Goal: Contribute content: Contribute content

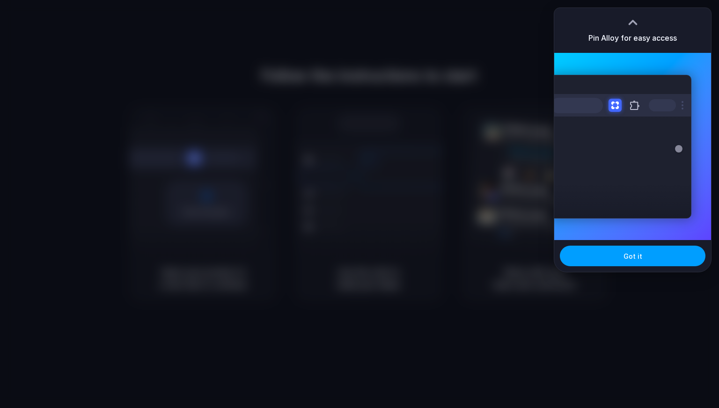
click at [628, 253] on span "Got it" at bounding box center [633, 256] width 19 height 10
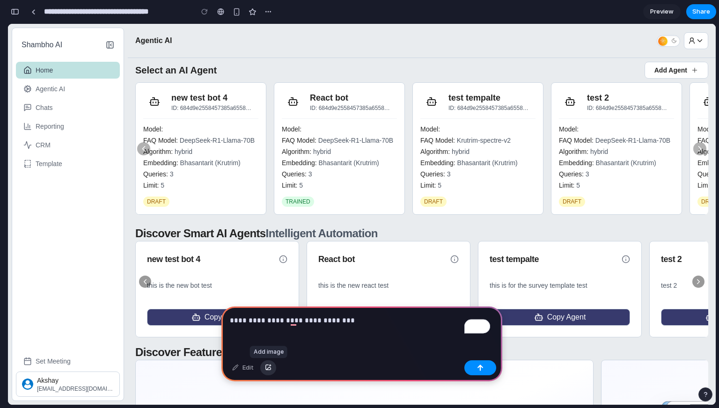
click at [268, 369] on div "button" at bounding box center [268, 368] width 7 height 6
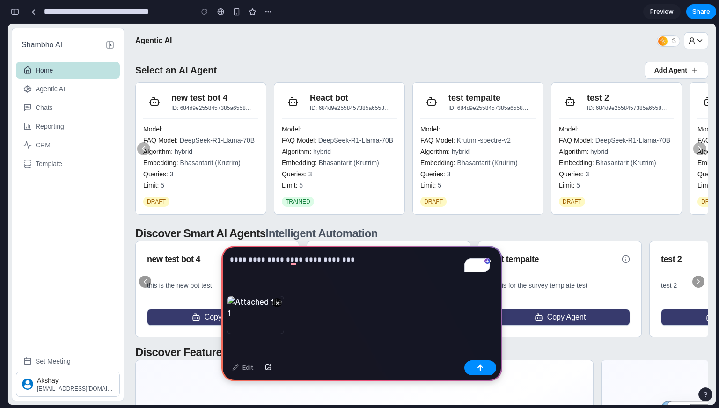
click at [385, 271] on div "**********" at bounding box center [361, 271] width 281 height 50
click at [475, 373] on button "button" at bounding box center [480, 367] width 32 height 15
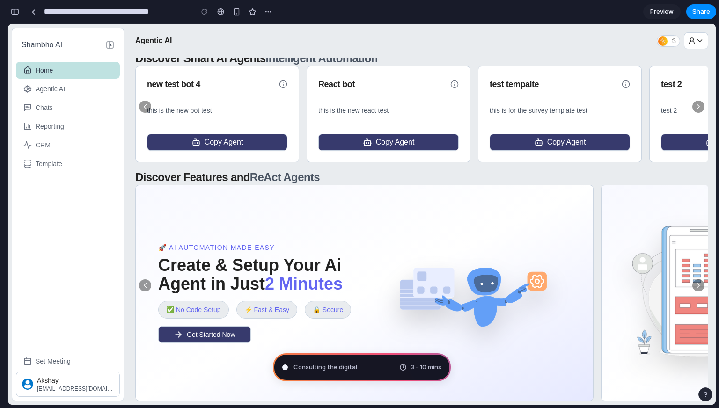
scroll to position [183, 0]
type input "**********"
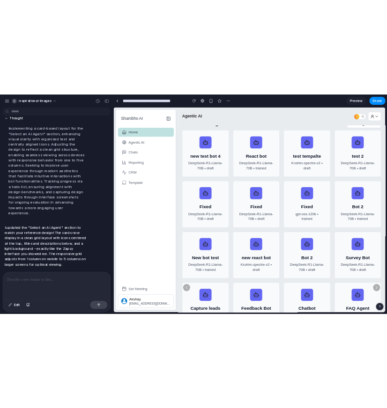
scroll to position [0, 0]
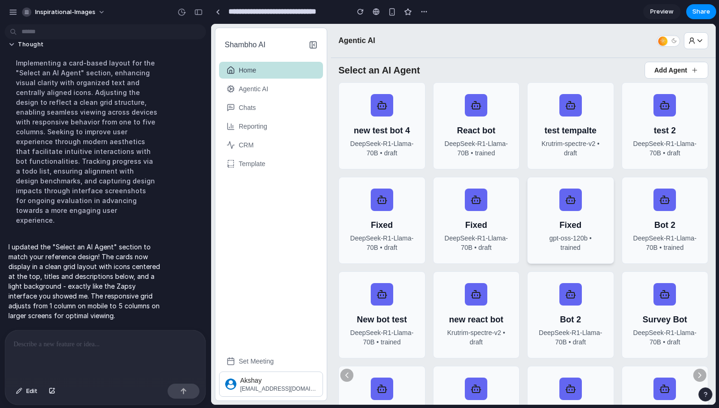
click at [527, 247] on div "Fixed gpt-oss-120b • trained" at bounding box center [570, 220] width 87 height 87
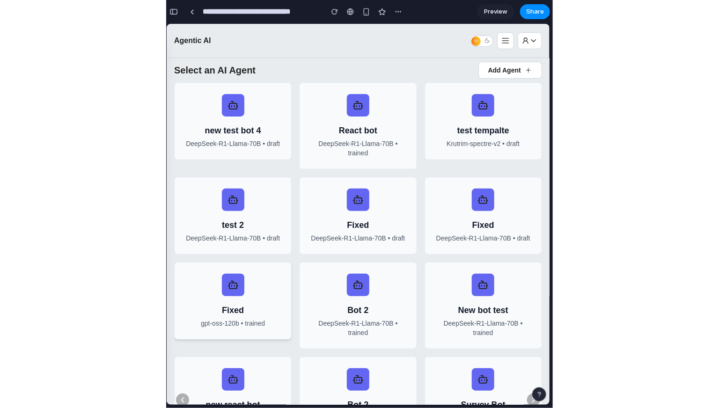
scroll to position [0, 242]
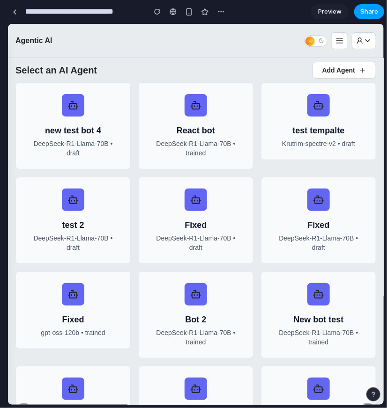
click at [384, 6] on button "Share" at bounding box center [369, 11] width 30 height 15
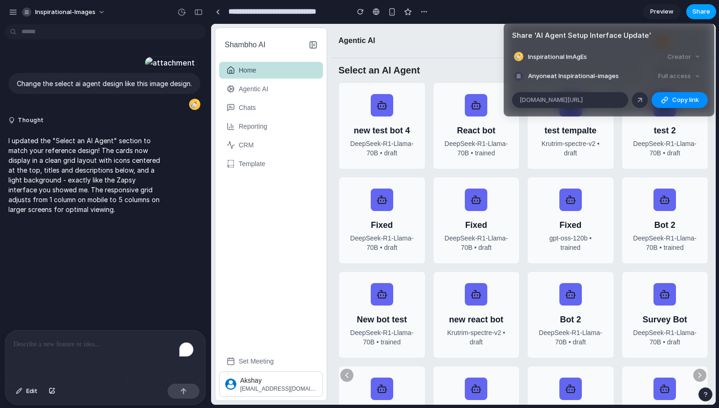
scroll to position [0, 0]
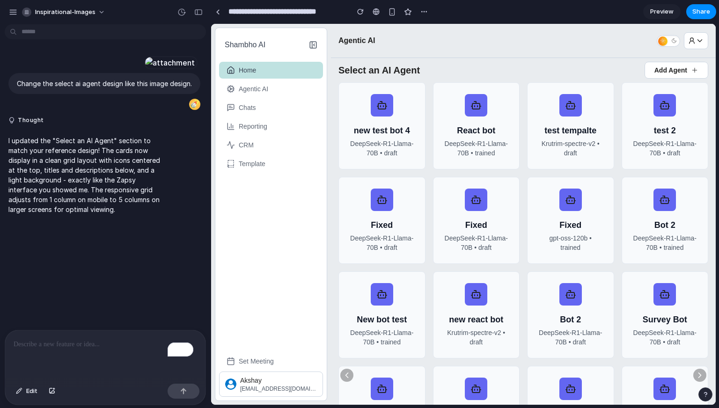
click at [118, 345] on p "To enrich screen reader interactions, please activate Accessibility in Grammarl…" at bounding box center [105, 344] width 183 height 11
click at [51, 397] on button "button" at bounding box center [52, 391] width 16 height 15
click at [419, 14] on button "button" at bounding box center [424, 12] width 14 height 14
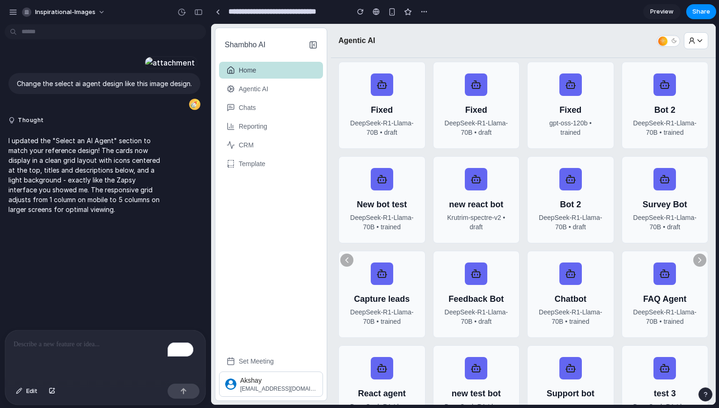
scroll to position [0, 0]
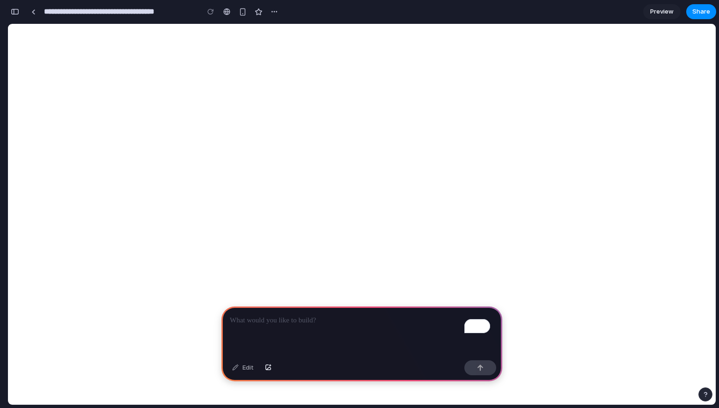
click at [262, 335] on div "To enrich screen reader interactions, please activate Accessibility in Grammarl…" at bounding box center [361, 332] width 281 height 50
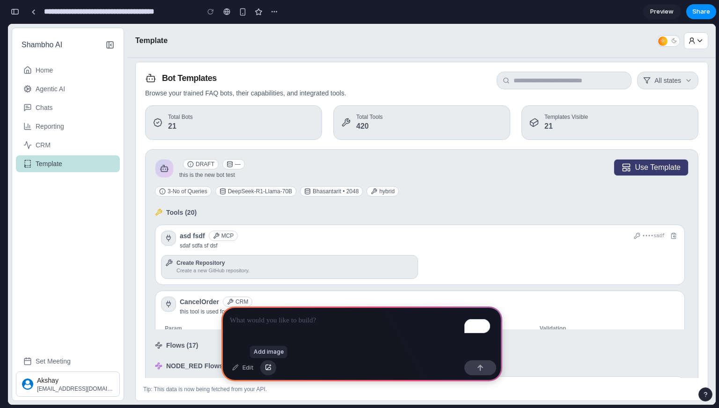
click at [270, 370] on div "button" at bounding box center [268, 368] width 7 height 6
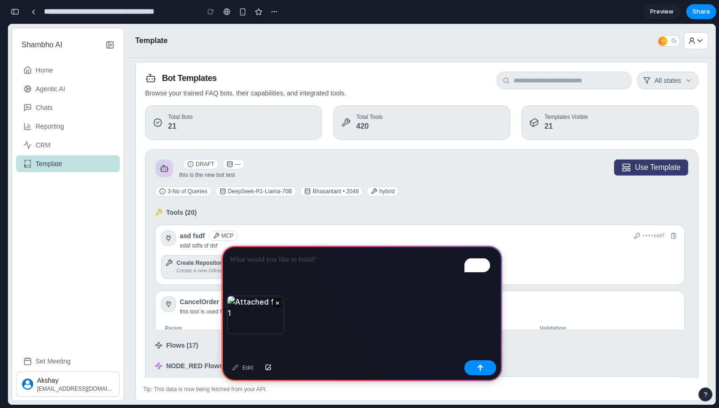
drag, startPoint x: 275, startPoint y: 301, endPoint x: 271, endPoint y: 267, distance: 34.0
click at [275, 301] on button "×" at bounding box center [276, 302] width 9 height 9
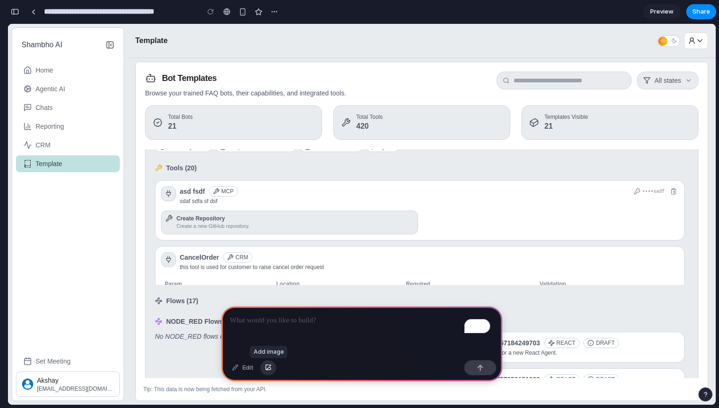
click at [269, 370] on div "button" at bounding box center [268, 368] width 7 height 6
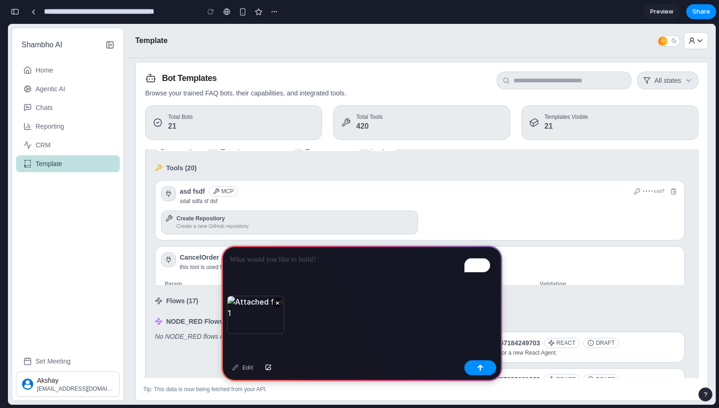
click at [323, 268] on div "To enrich screen reader interactions, please activate Accessibility in Grammarl…" at bounding box center [361, 271] width 281 height 50
click at [341, 257] on p "**********" at bounding box center [360, 259] width 260 height 11
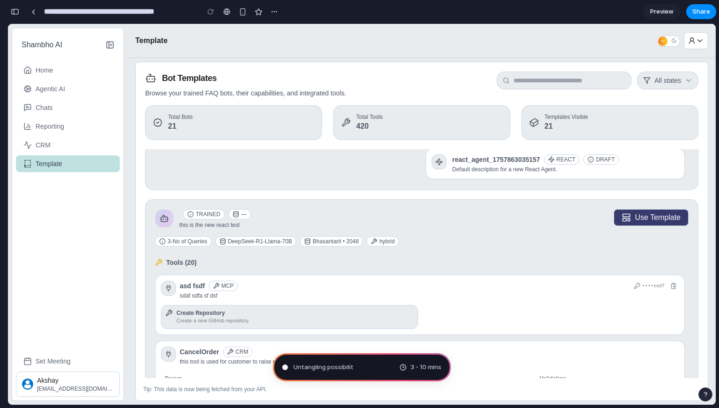
scroll to position [300, 0]
type input "**********"
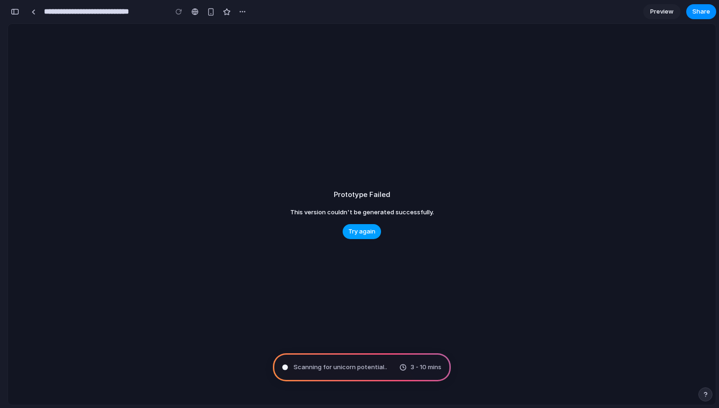
click at [364, 233] on span "Try again" at bounding box center [361, 231] width 27 height 9
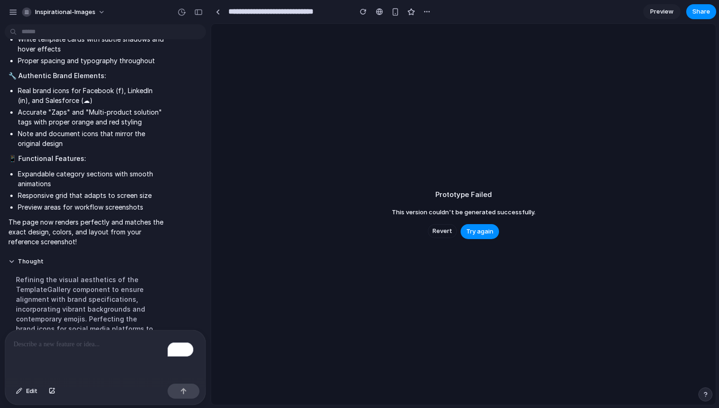
scroll to position [439, 0]
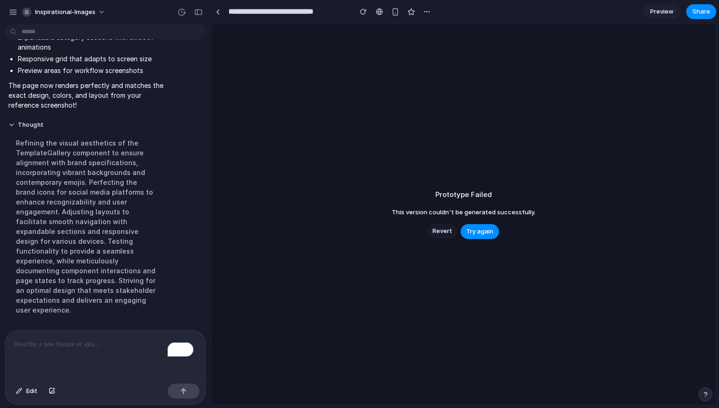
click at [443, 233] on span "Revert" at bounding box center [443, 231] width 20 height 9
